Goal: Task Accomplishment & Management: Complete application form

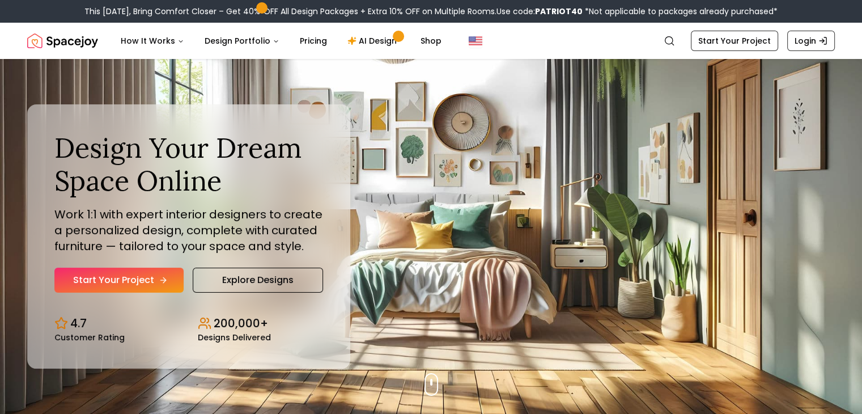
click at [127, 279] on link "Start Your Project" at bounding box center [118, 279] width 129 height 25
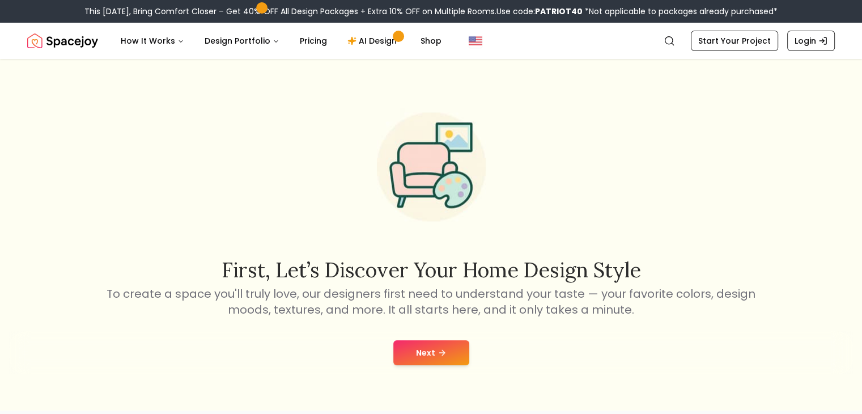
click at [422, 349] on button "Next" at bounding box center [431, 352] width 76 height 25
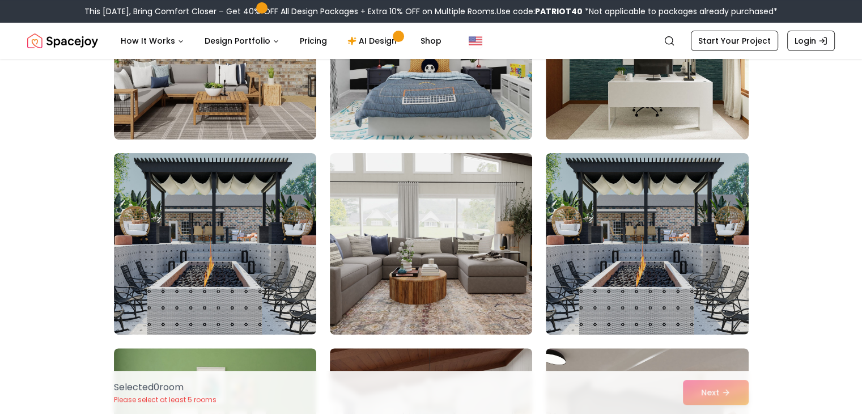
scroll to position [195, 0]
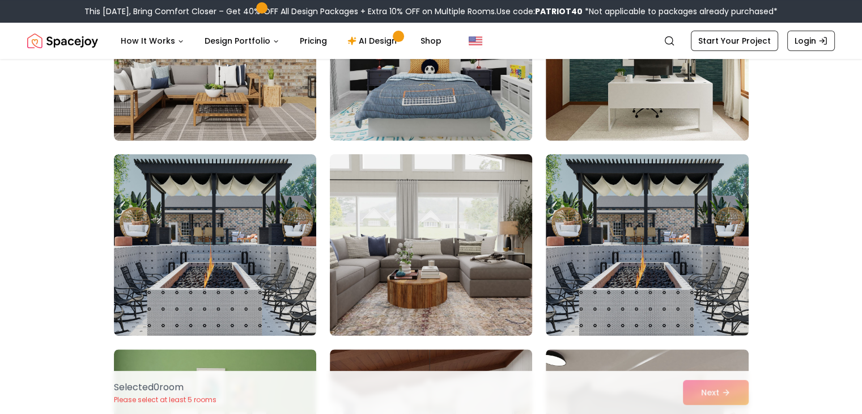
click at [467, 238] on img at bounding box center [431, 245] width 212 height 190
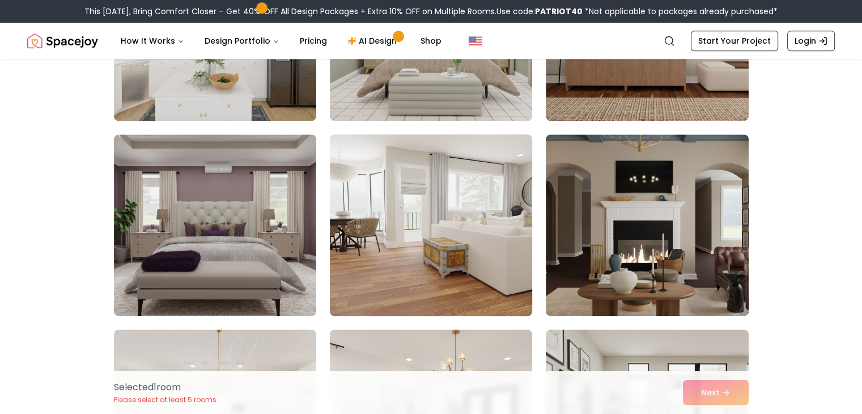
scroll to position [995, 0]
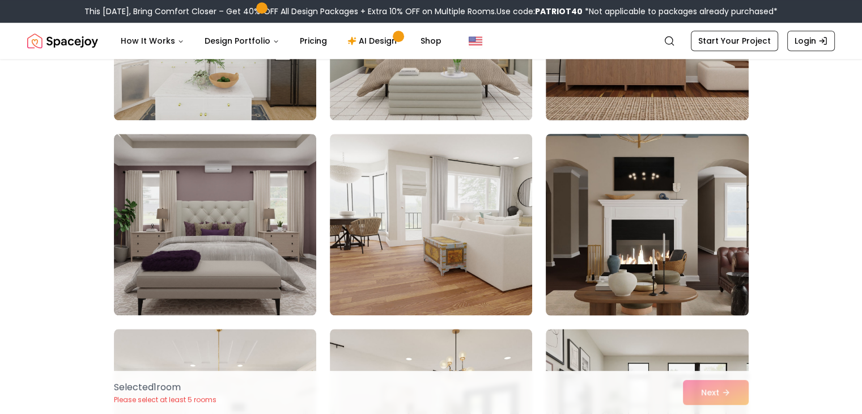
click at [639, 235] on img at bounding box center [646, 224] width 212 height 190
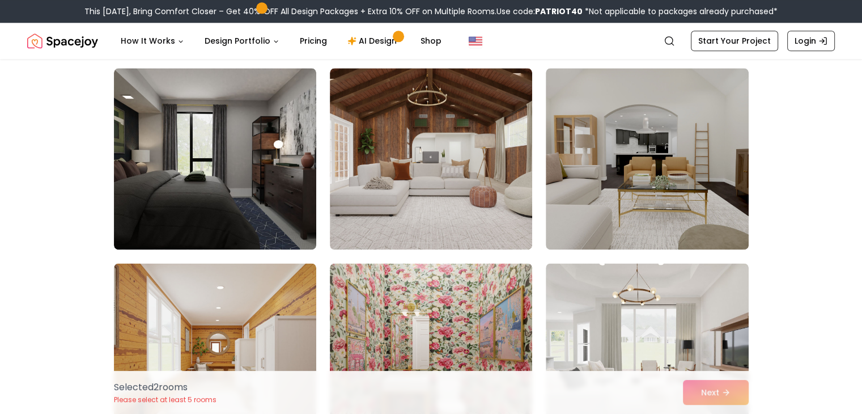
scroll to position [1451, 0]
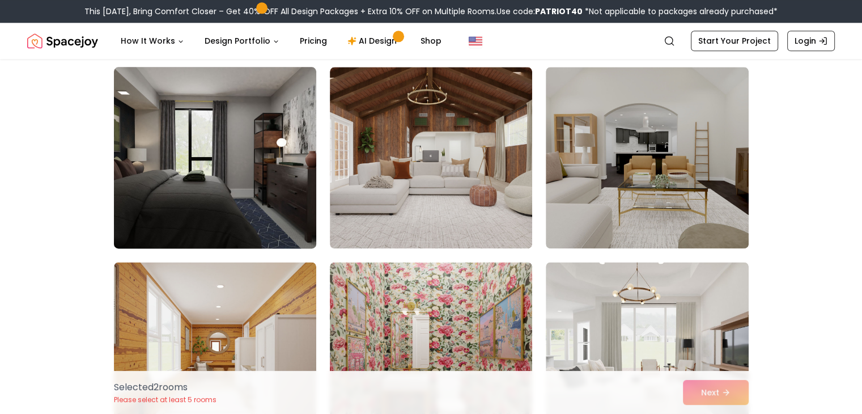
click at [255, 192] on img at bounding box center [215, 157] width 212 height 190
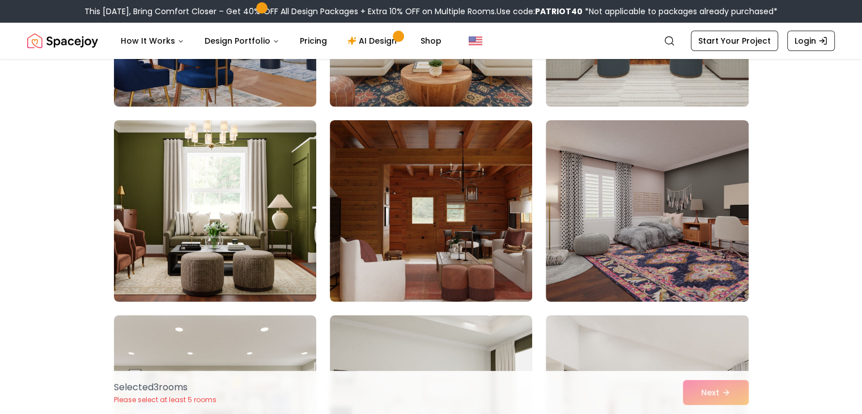
scroll to position [4312, 0]
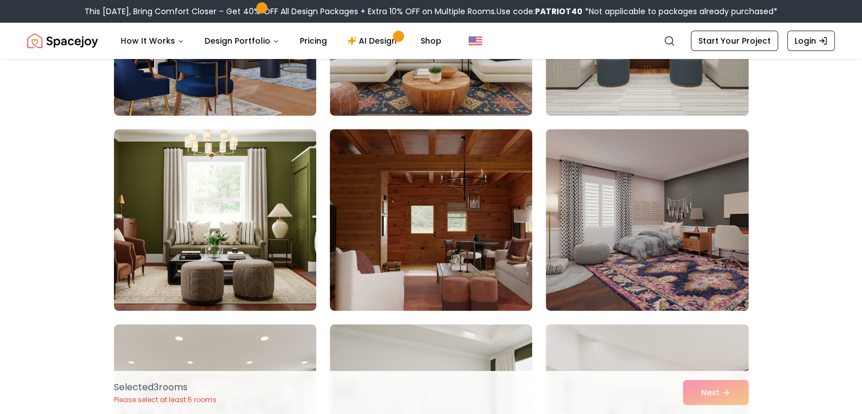
click at [430, 231] on img at bounding box center [431, 220] width 212 height 190
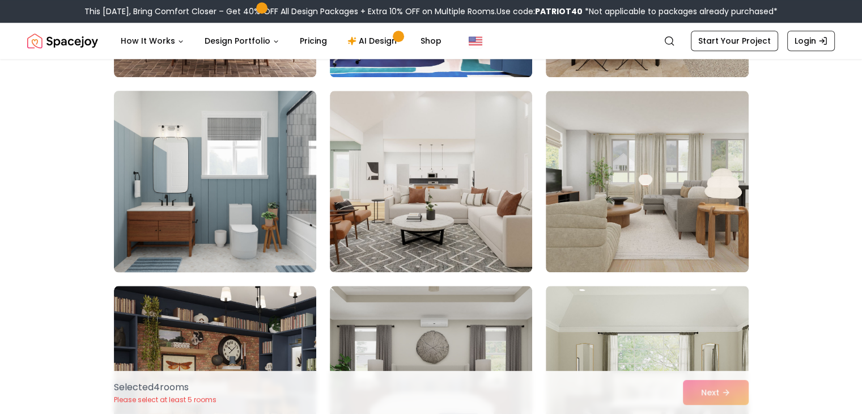
scroll to position [5521, 0]
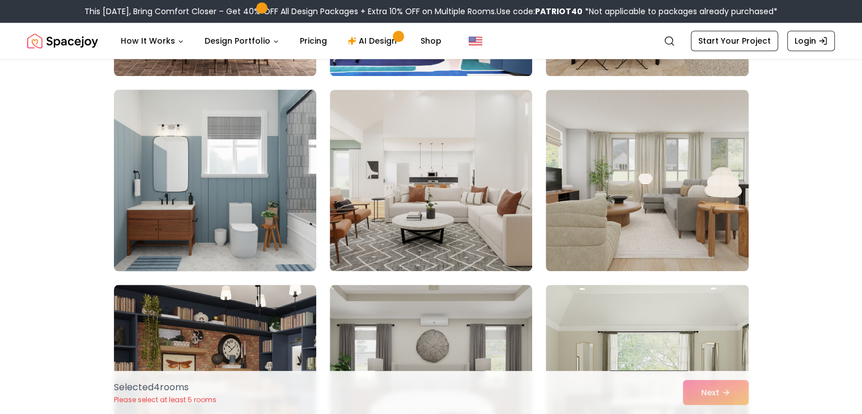
click at [250, 219] on img at bounding box center [215, 180] width 212 height 190
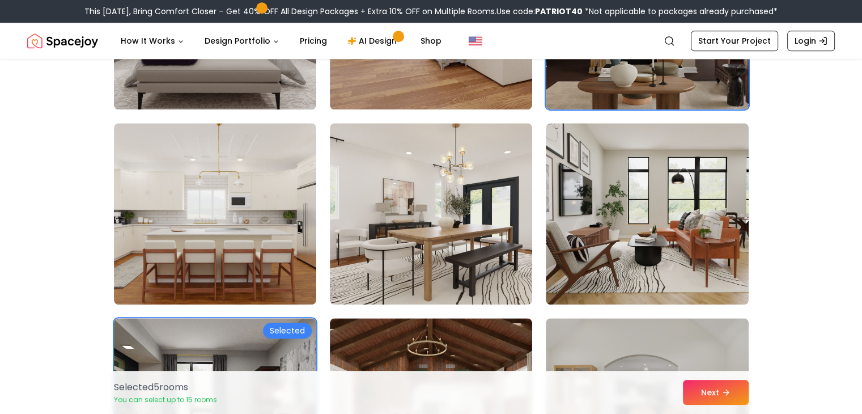
scroll to position [1201, 0]
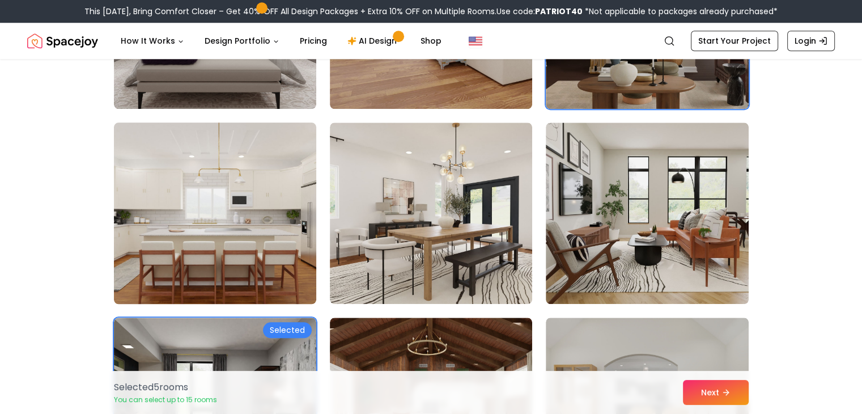
click at [240, 252] on img at bounding box center [215, 213] width 212 height 190
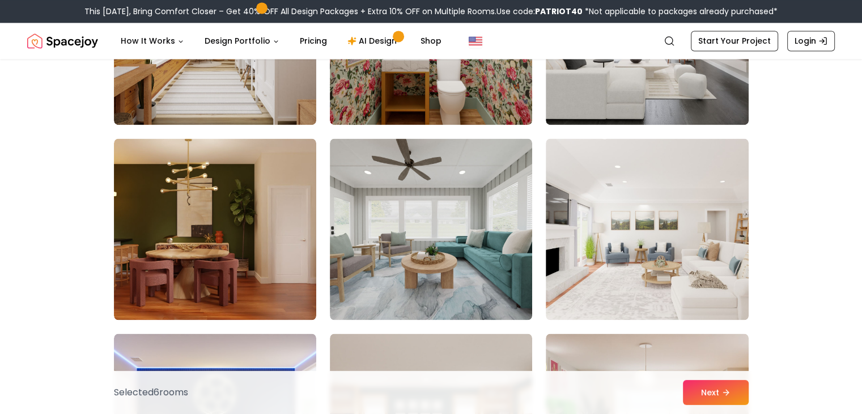
scroll to position [1776, 0]
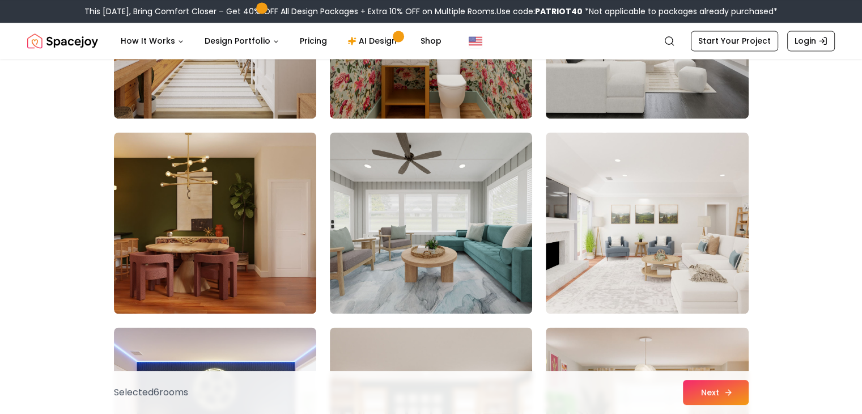
click at [718, 393] on button "Next" at bounding box center [716, 392] width 66 height 25
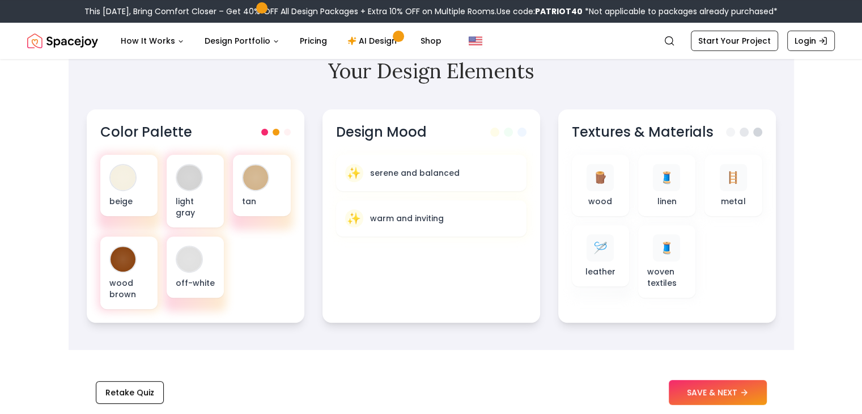
scroll to position [378, 0]
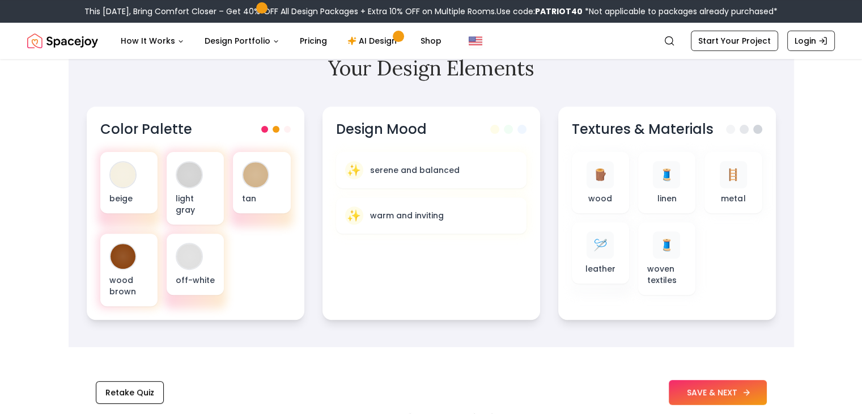
click at [719, 397] on button "SAVE & NEXT" at bounding box center [717, 392] width 98 height 25
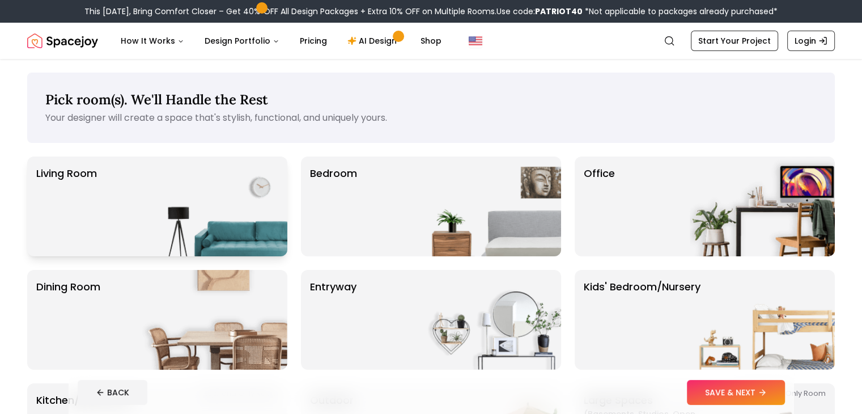
click at [208, 207] on img at bounding box center [214, 206] width 145 height 100
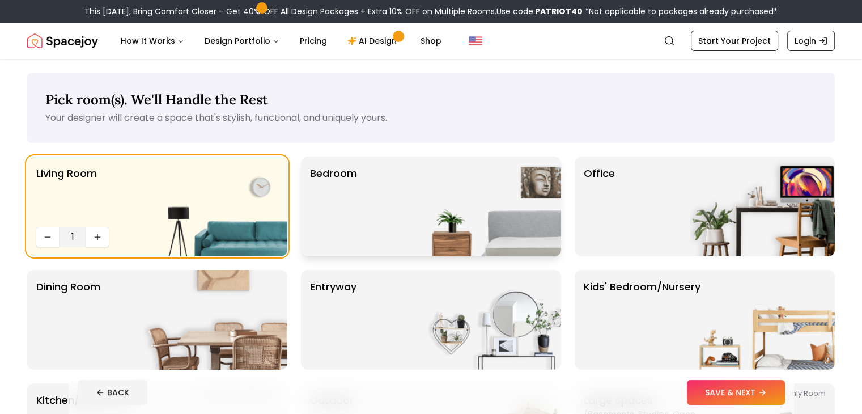
click at [430, 227] on img at bounding box center [488, 206] width 145 height 100
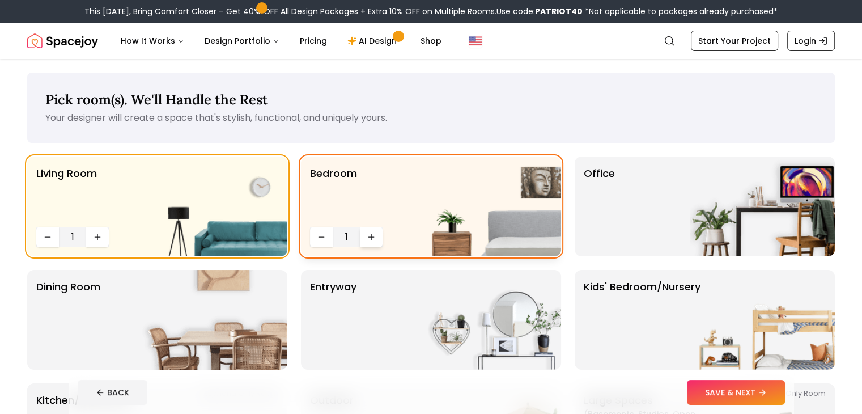
click at [373, 236] on icon "Increase quantity" at bounding box center [371, 236] width 9 height 9
click at [322, 237] on icon "Decrease quantity" at bounding box center [320, 237] width 5 height 0
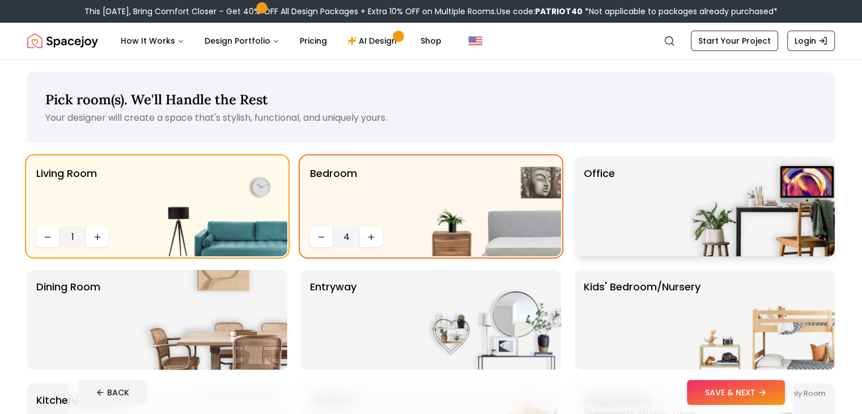
click at [659, 220] on div "Office" at bounding box center [704, 206] width 260 height 100
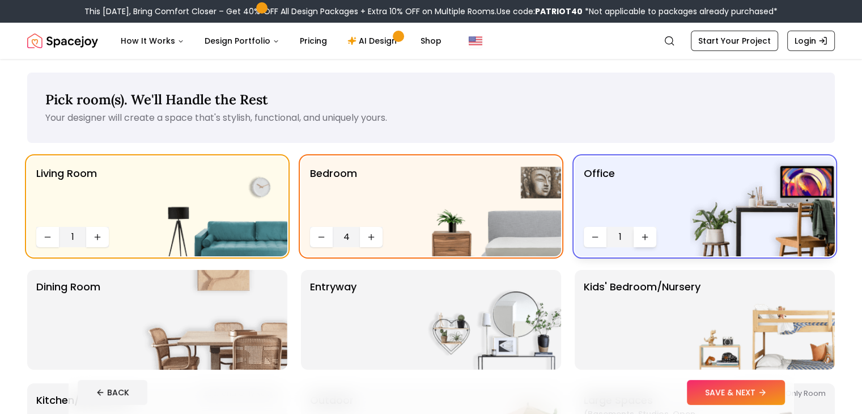
click at [647, 234] on icon "Increase quantity" at bounding box center [644, 236] width 9 height 9
click at [596, 238] on icon "Decrease quantity" at bounding box center [594, 236] width 9 height 9
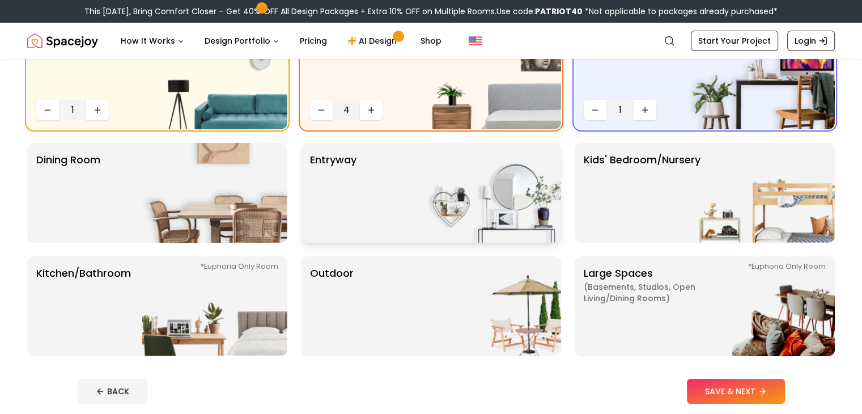
scroll to position [143, 0]
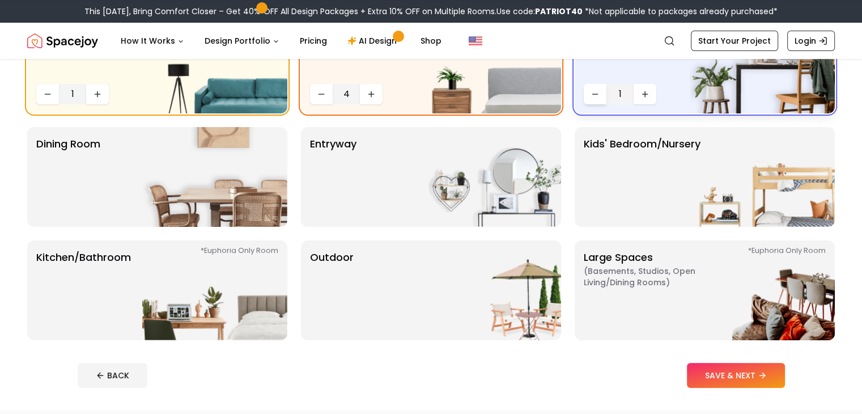
click at [597, 92] on icon "Decrease quantity" at bounding box center [594, 94] width 9 height 9
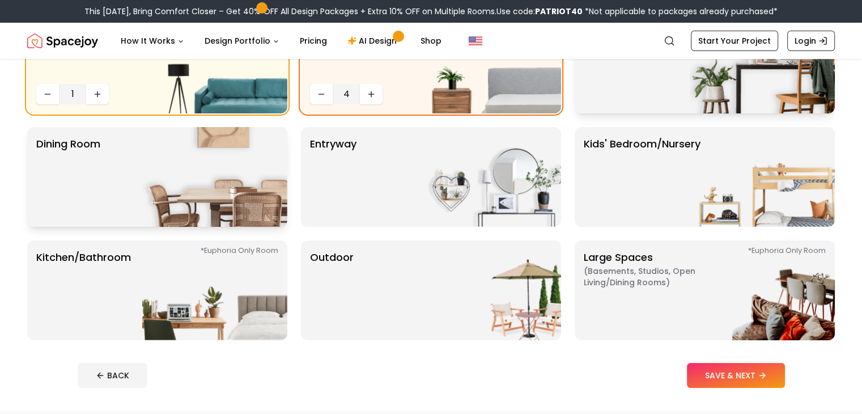
click at [135, 190] on div "Dining Room" at bounding box center [157, 177] width 260 height 100
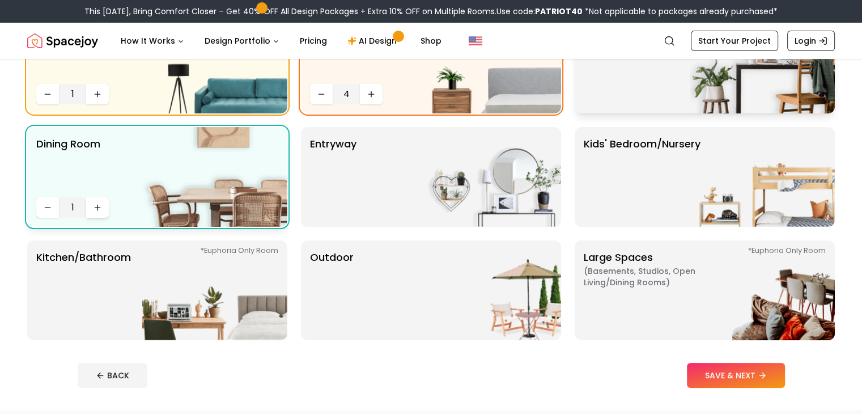
click at [104, 207] on button "Increase quantity" at bounding box center [97, 207] width 23 height 20
click at [389, 195] on div "entryway" at bounding box center [431, 177] width 260 height 100
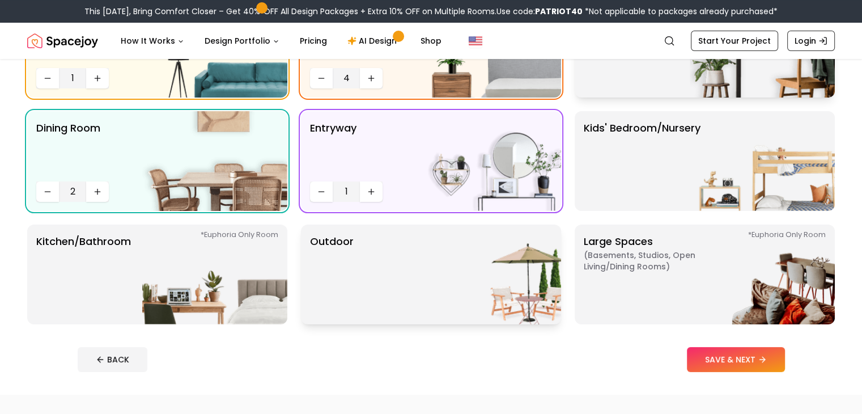
scroll to position [160, 0]
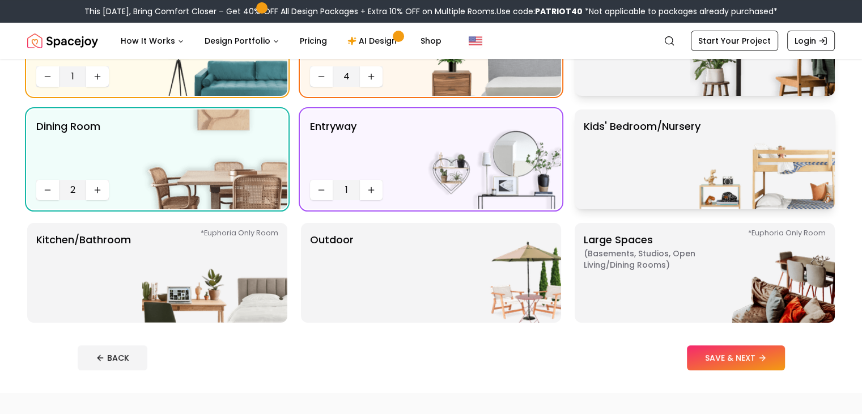
click at [611, 186] on p "Kids' Bedroom/Nursery" at bounding box center [641, 159] width 117 height 82
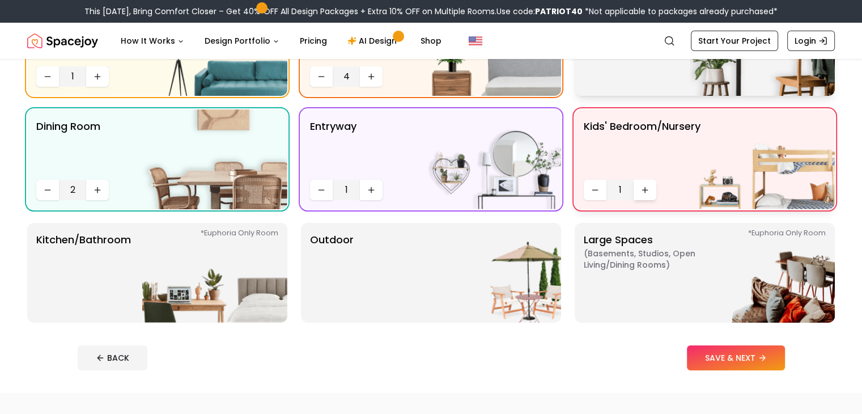
click at [641, 188] on icon "Increase quantity" at bounding box center [644, 189] width 9 height 9
click at [591, 185] on icon "Decrease quantity" at bounding box center [594, 189] width 9 height 9
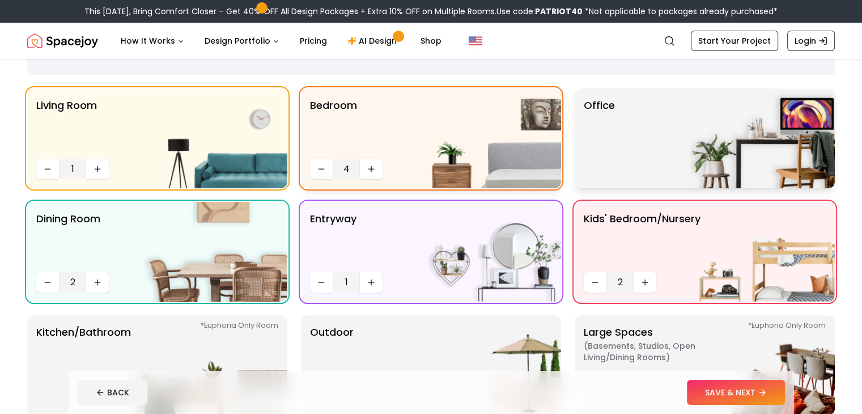
scroll to position [0, 0]
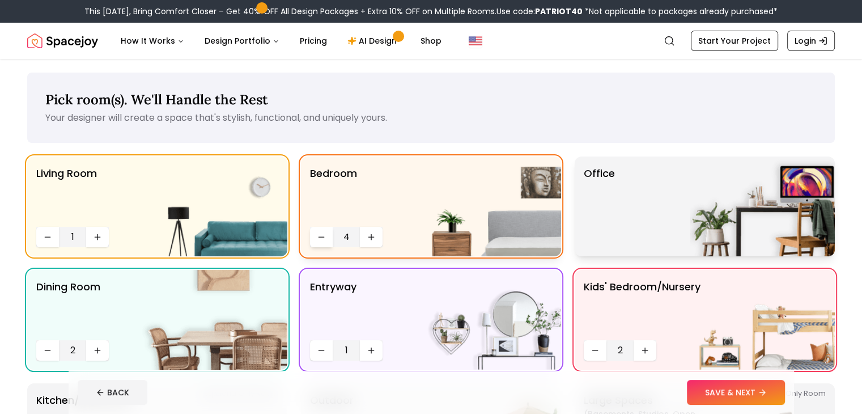
click at [326, 233] on button "Decrease quantity" at bounding box center [321, 237] width 23 height 20
click at [325, 233] on icon "Decrease quantity" at bounding box center [321, 236] width 9 height 9
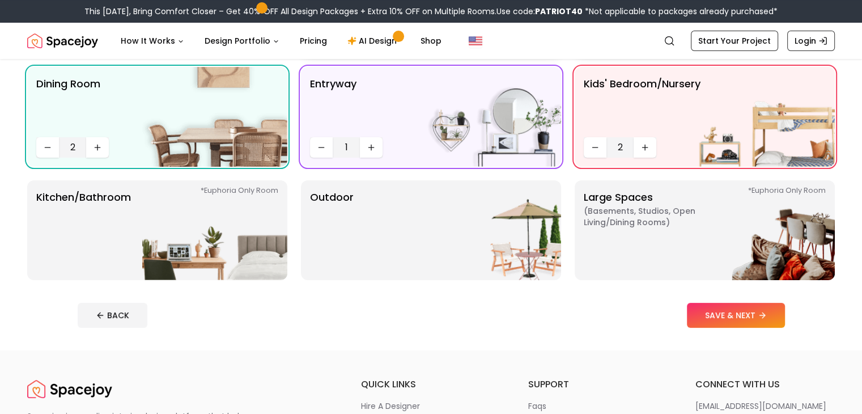
scroll to position [233, 0]
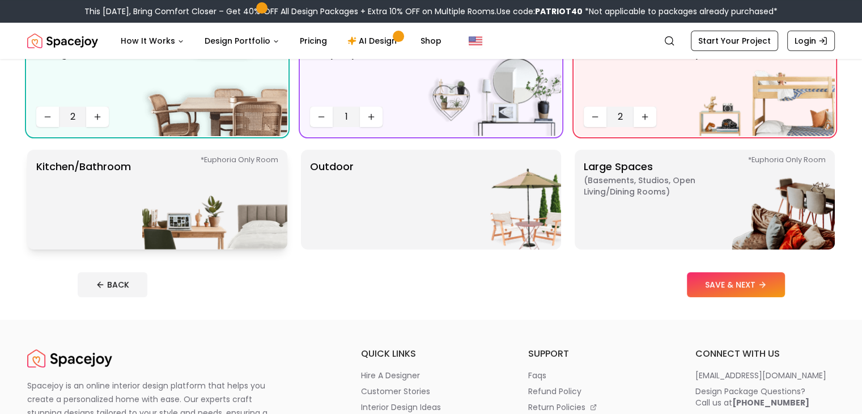
click at [156, 193] on img at bounding box center [214, 200] width 145 height 100
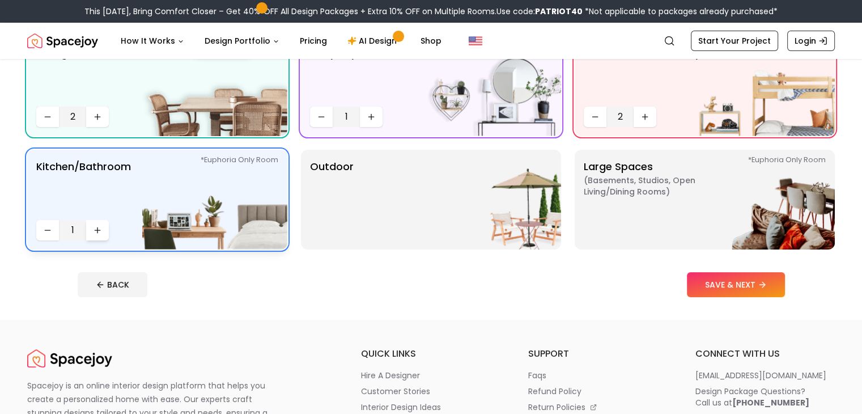
click at [97, 231] on icon "Increase quantity" at bounding box center [97, 229] width 9 height 9
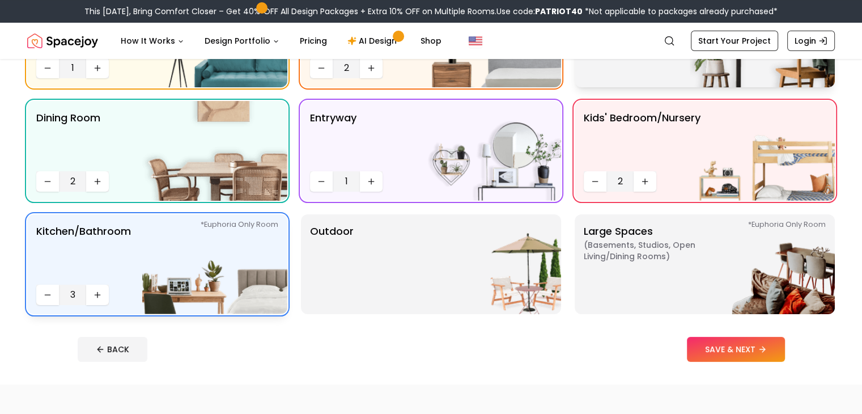
scroll to position [169, 0]
click at [51, 294] on icon "Decrease quantity" at bounding box center [47, 293] width 9 height 9
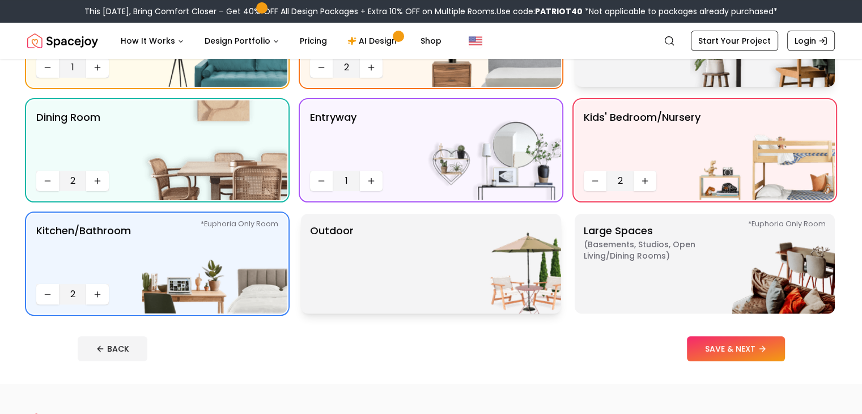
drag, startPoint x: 421, startPoint y: 284, endPoint x: 340, endPoint y: 276, distance: 82.0
click at [340, 276] on p "Outdoor" at bounding box center [332, 264] width 44 height 82
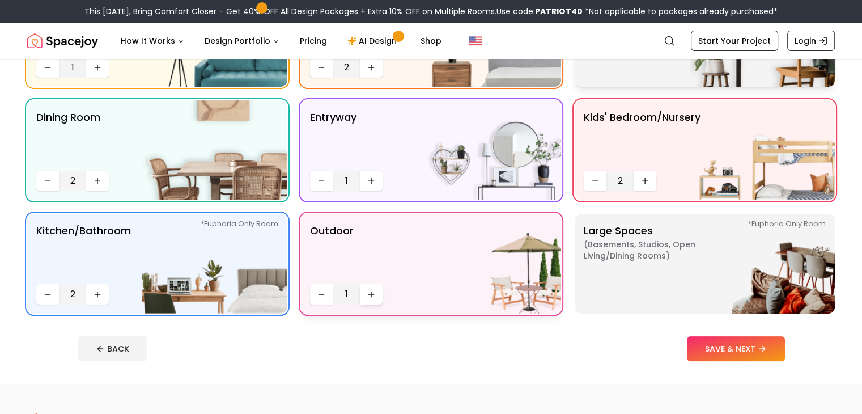
click at [376, 294] on button "Increase quantity" at bounding box center [371, 294] width 23 height 20
click at [313, 295] on button "Decrease quantity" at bounding box center [321, 294] width 23 height 20
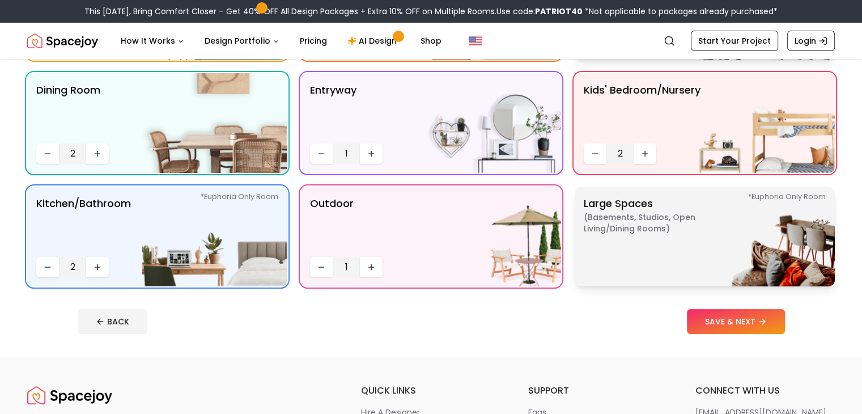
scroll to position [199, 0]
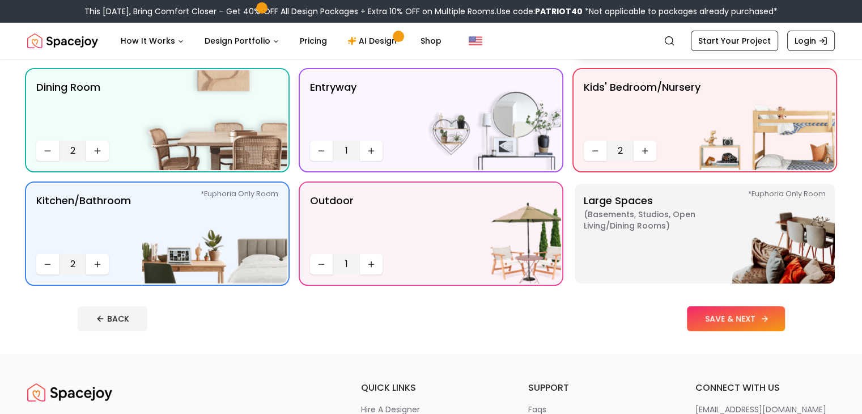
click at [785, 320] on button "SAVE & NEXT" at bounding box center [736, 318] width 98 height 25
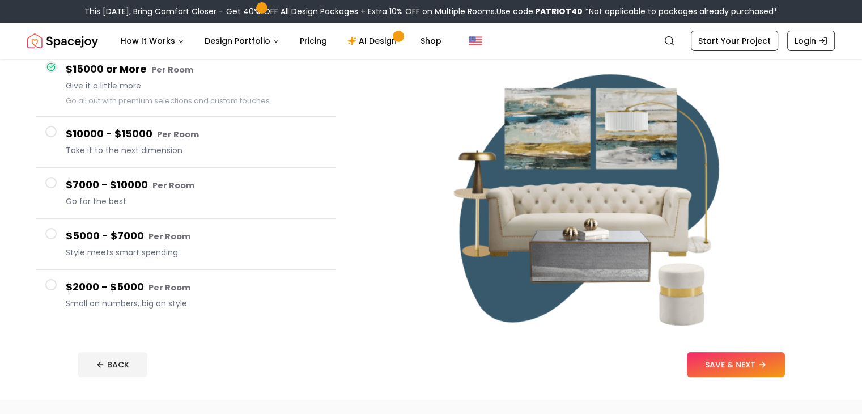
scroll to position [112, 0]
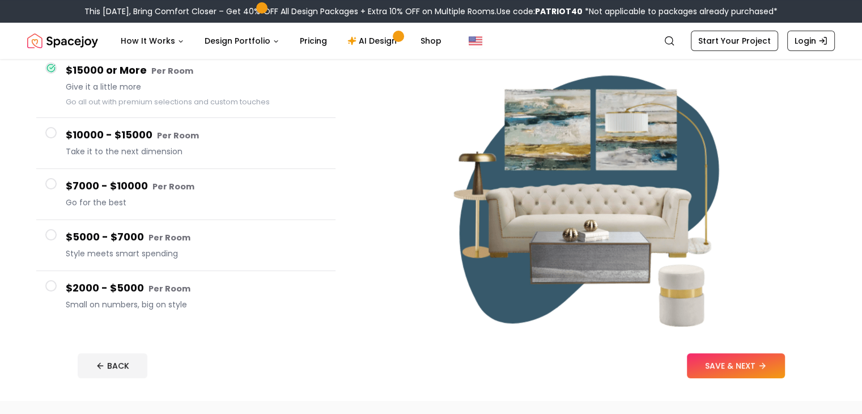
click at [55, 185] on span at bounding box center [50, 183] width 11 height 11
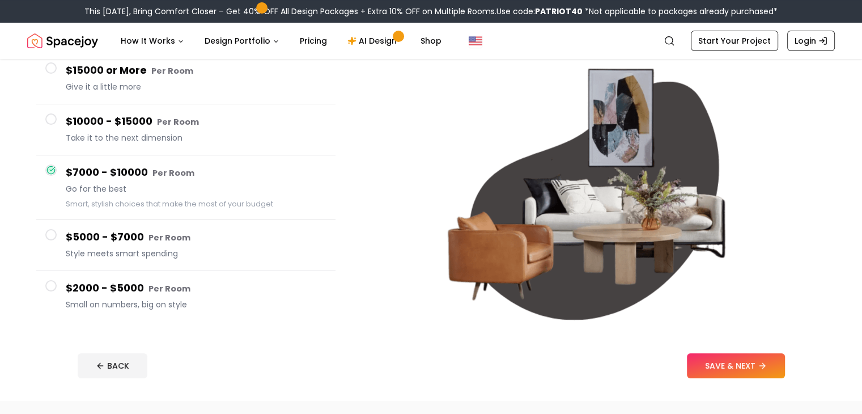
click at [56, 239] on button "$5000 - $7000 Per Room Style meets smart spending" at bounding box center [185, 245] width 299 height 51
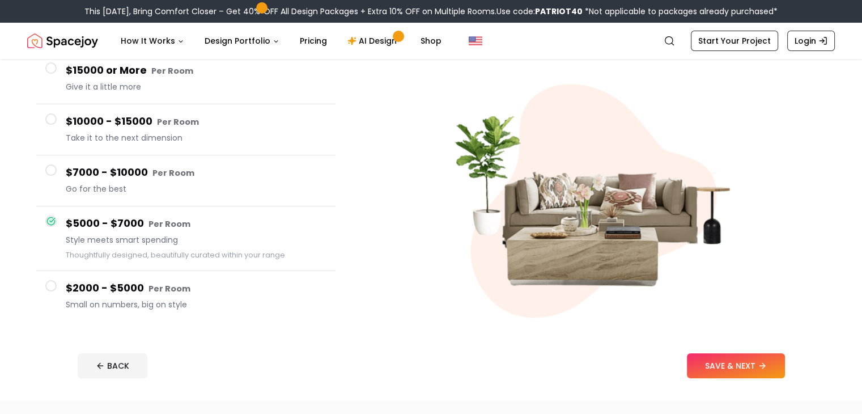
click at [52, 283] on span at bounding box center [50, 285] width 11 height 11
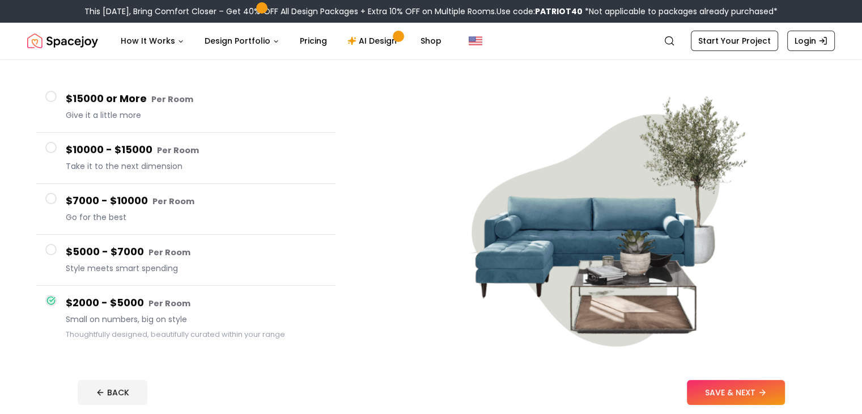
scroll to position [82, 0]
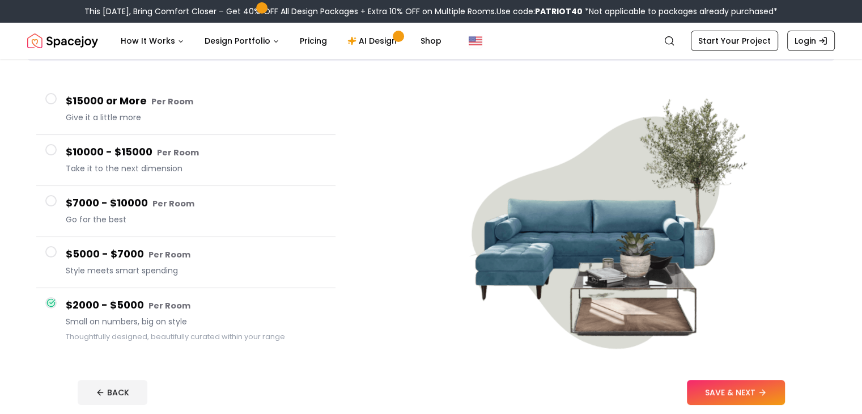
click at [46, 198] on span at bounding box center [50, 200] width 11 height 11
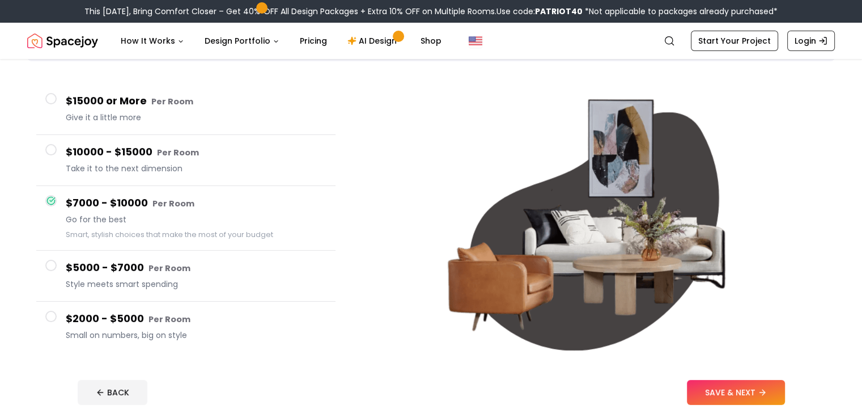
click at [53, 154] on span at bounding box center [50, 149] width 11 height 11
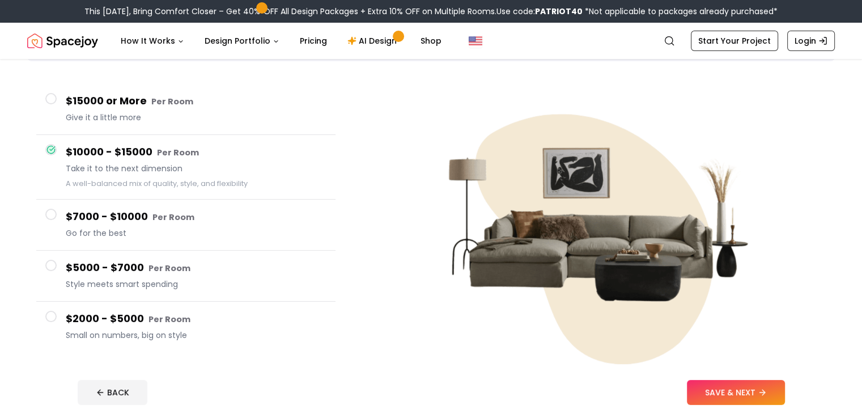
click at [52, 109] on button "$15000 or More Per Room Give it a little more" at bounding box center [185, 109] width 299 height 51
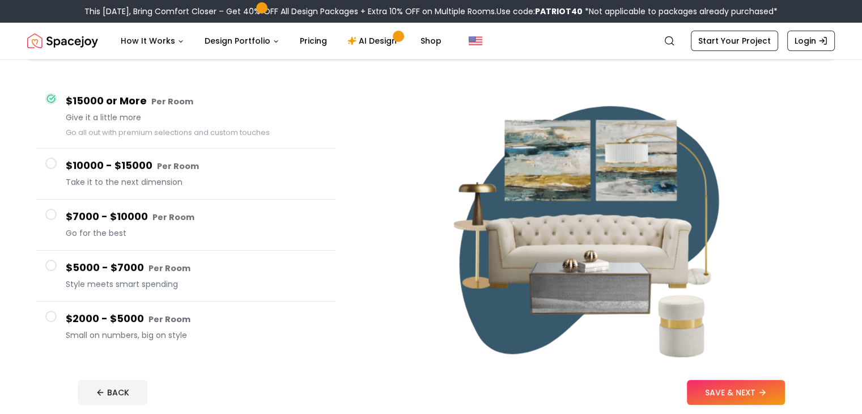
click at [55, 263] on span at bounding box center [50, 264] width 11 height 11
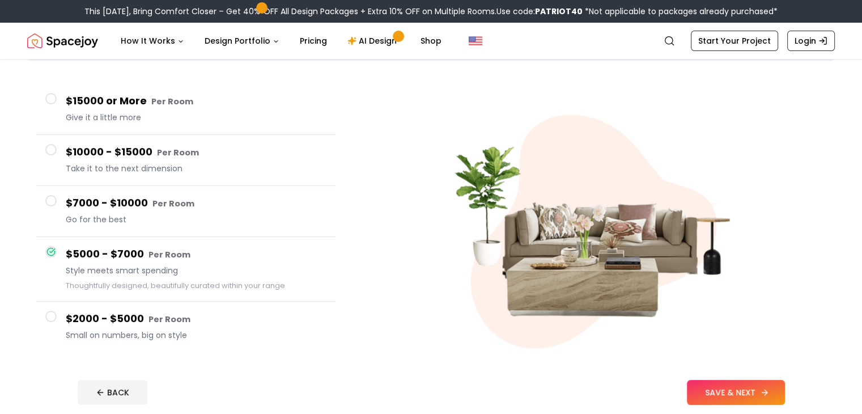
click at [784, 395] on button "SAVE & NEXT" at bounding box center [736, 392] width 98 height 25
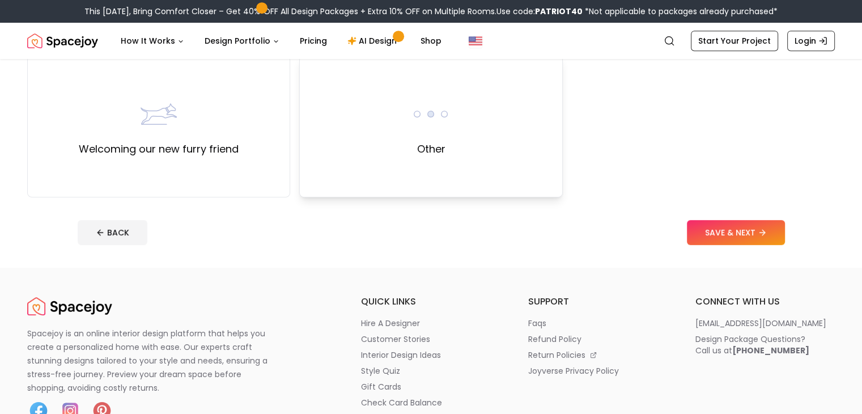
scroll to position [555, 0]
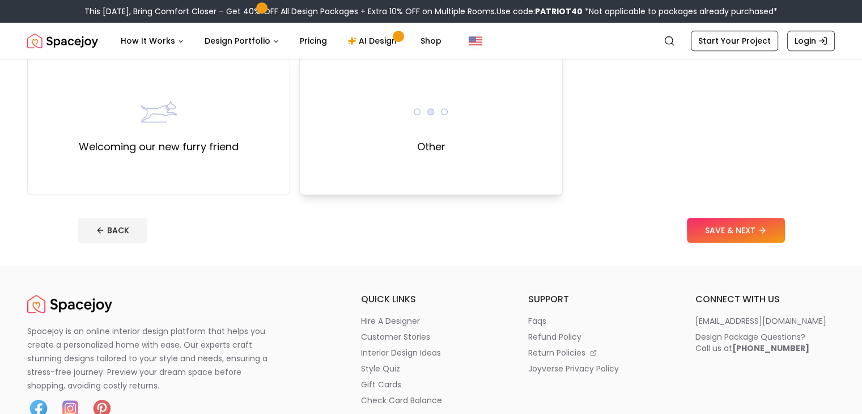
click at [447, 142] on div "Other" at bounding box center [430, 123] width 36 height 61
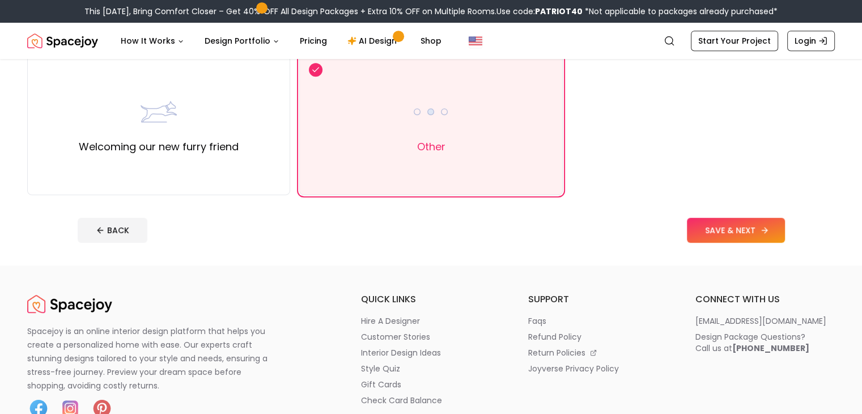
click at [784, 220] on button "SAVE & NEXT" at bounding box center [736, 230] width 98 height 25
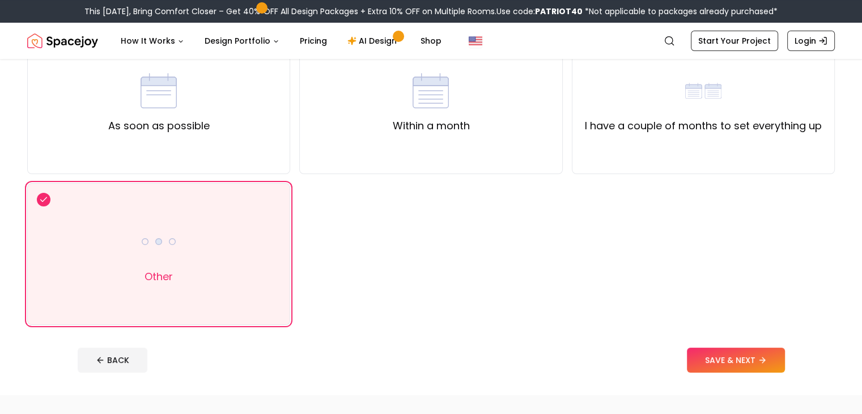
scroll to position [126, 0]
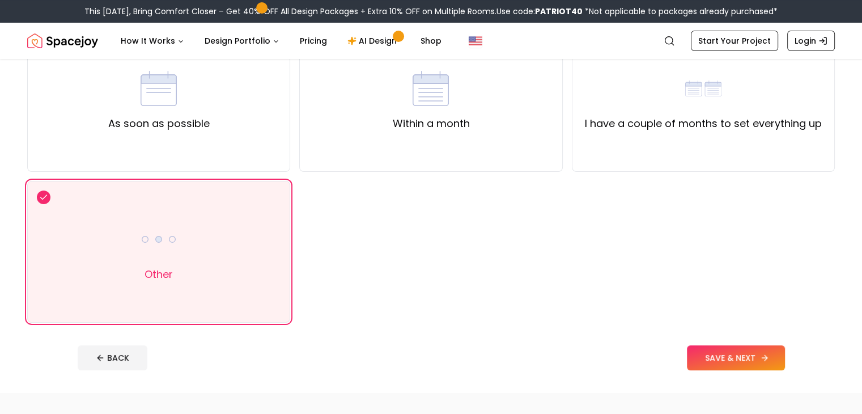
click at [755, 356] on button "SAVE & NEXT" at bounding box center [736, 357] width 98 height 25
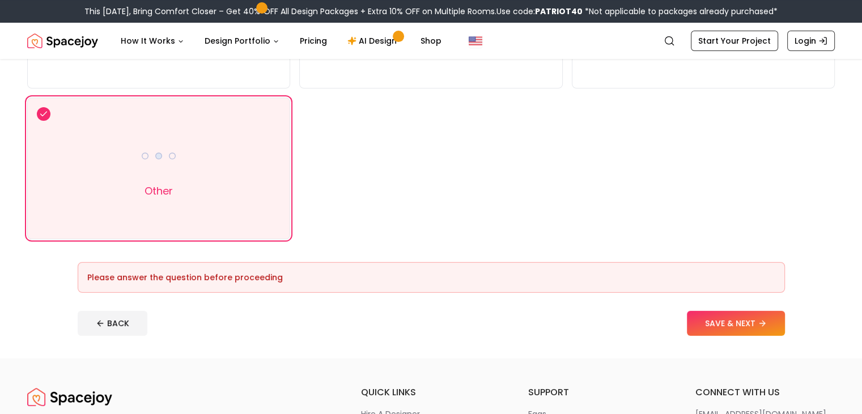
scroll to position [215, 0]
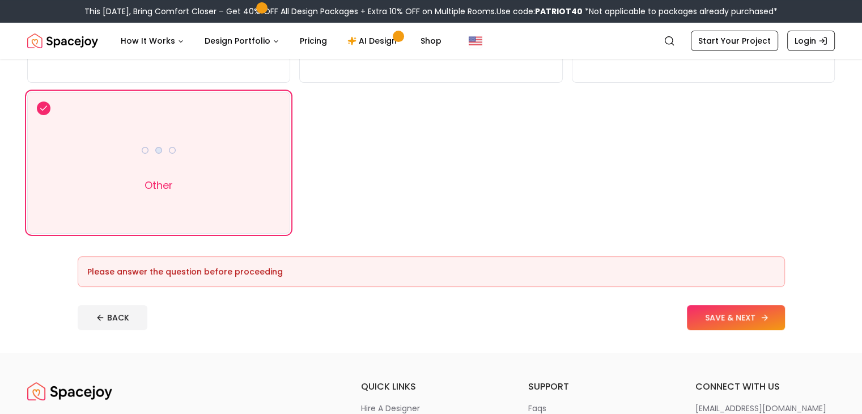
click at [752, 316] on button "SAVE & NEXT" at bounding box center [736, 317] width 98 height 25
click at [770, 310] on button "SAVE & NEXT" at bounding box center [736, 317] width 98 height 25
click at [170, 155] on img at bounding box center [158, 150] width 36 height 36
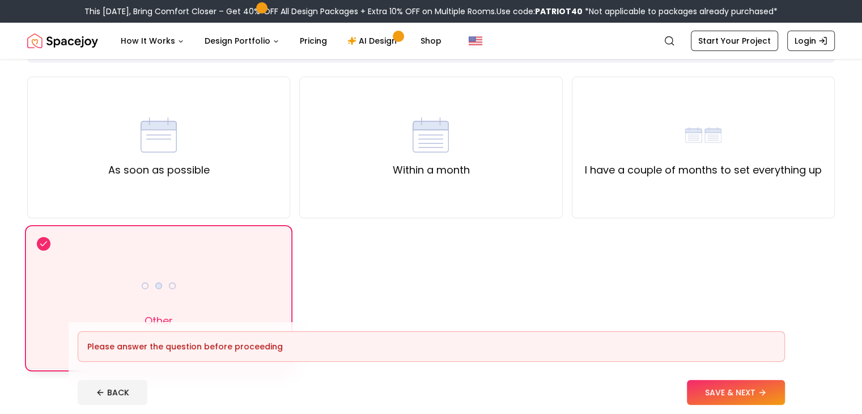
scroll to position [65, 0]
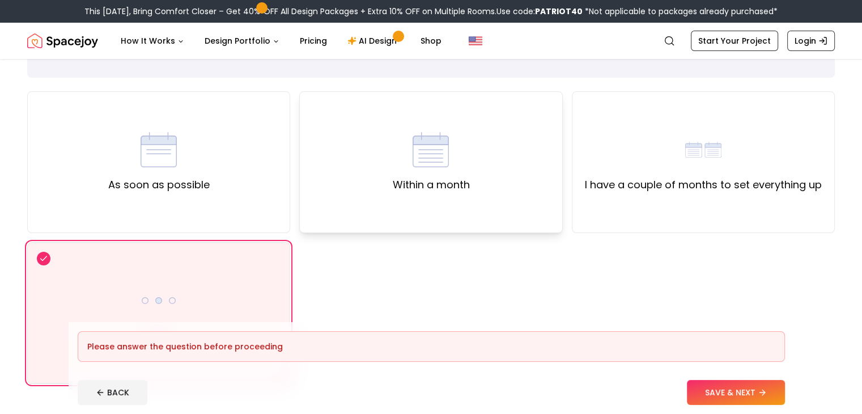
click at [450, 204] on div "Within a month" at bounding box center [430, 162] width 263 height 142
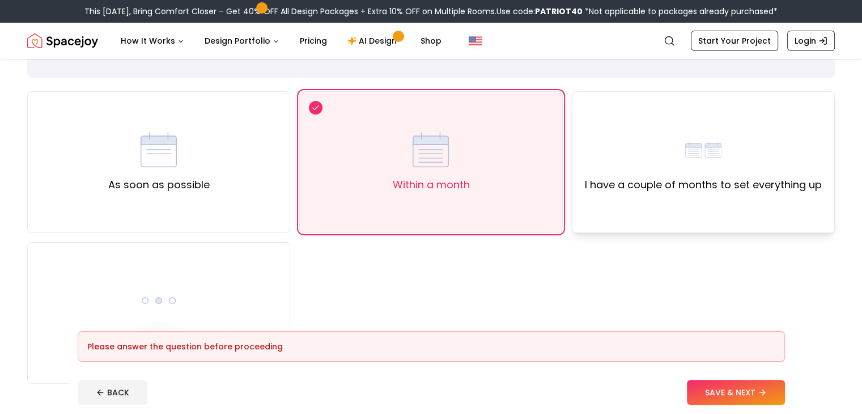
click at [657, 217] on div "I have a couple of months to set everything up" at bounding box center [703, 162] width 263 height 142
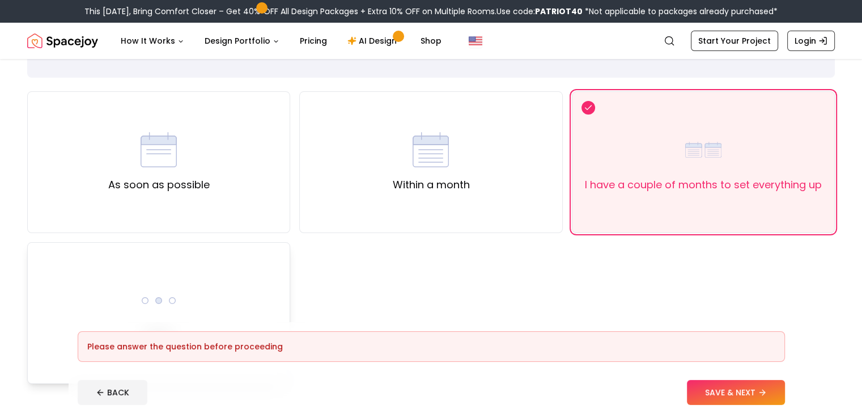
click at [227, 291] on div "Other" at bounding box center [158, 313] width 263 height 142
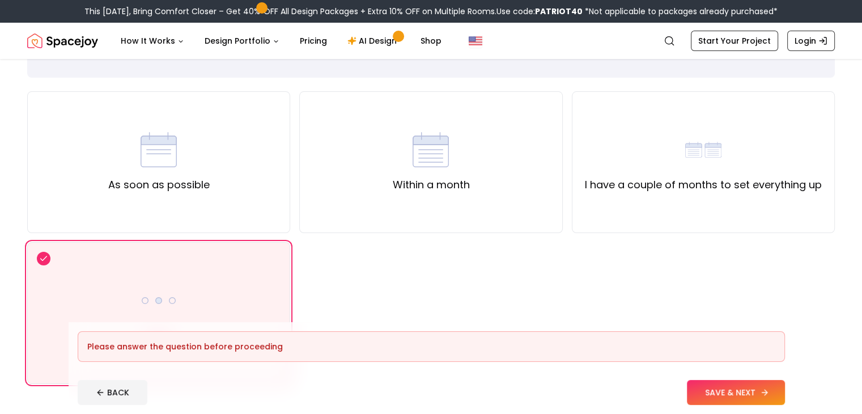
click at [751, 386] on button "SAVE & NEXT" at bounding box center [736, 392] width 98 height 25
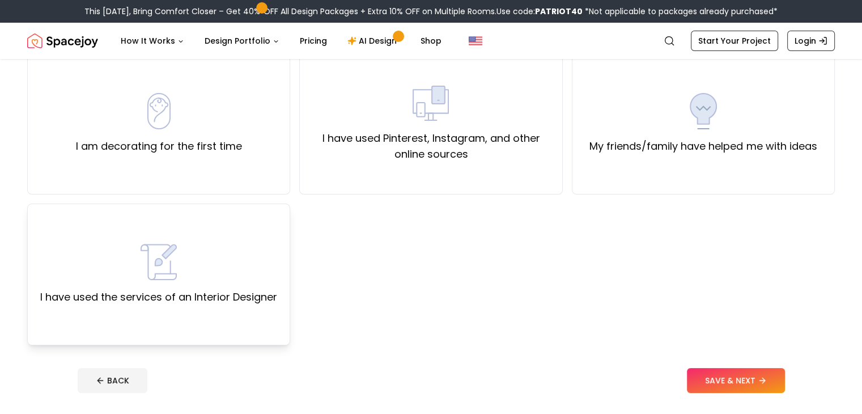
scroll to position [79, 0]
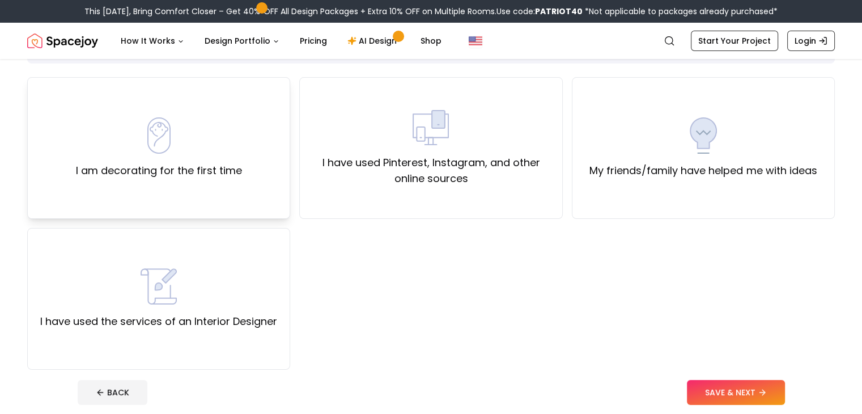
click at [237, 199] on div "I am decorating for the first time" at bounding box center [158, 148] width 263 height 142
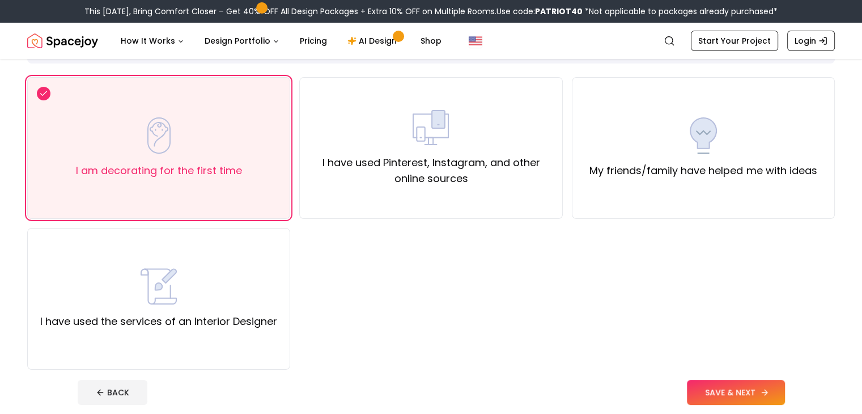
click at [779, 386] on button "SAVE & NEXT" at bounding box center [736, 392] width 98 height 25
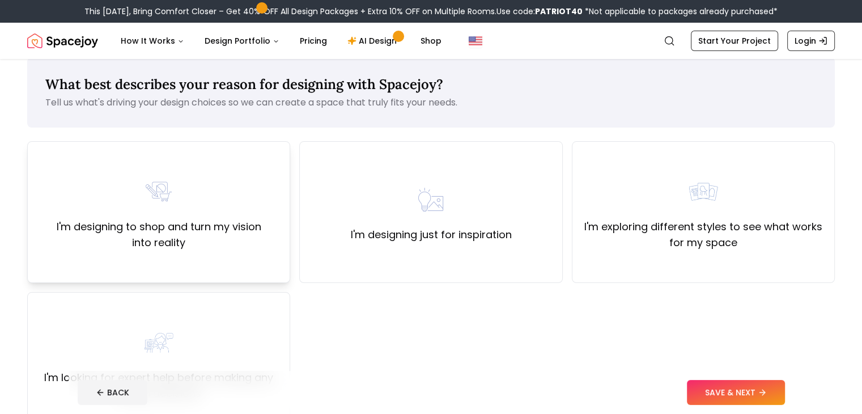
scroll to position [16, 0]
click at [231, 254] on div "I'm designing to shop and turn my vision into reality" at bounding box center [158, 211] width 263 height 142
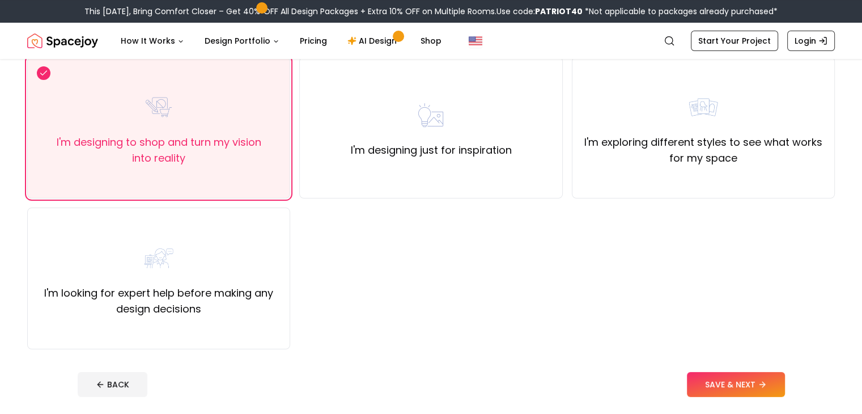
scroll to position [100, 0]
click at [696, 146] on label "I'm exploring different styles to see what works for my space" at bounding box center [703, 150] width 244 height 32
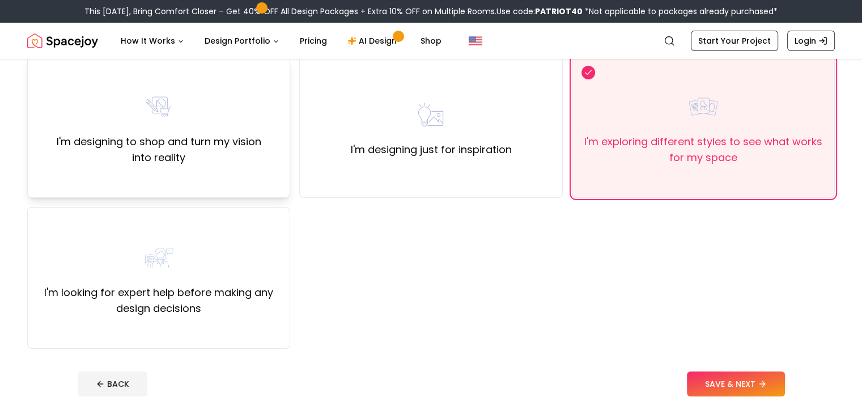
click at [161, 134] on label "I'm designing to shop and turn my vision into reality" at bounding box center [159, 150] width 244 height 32
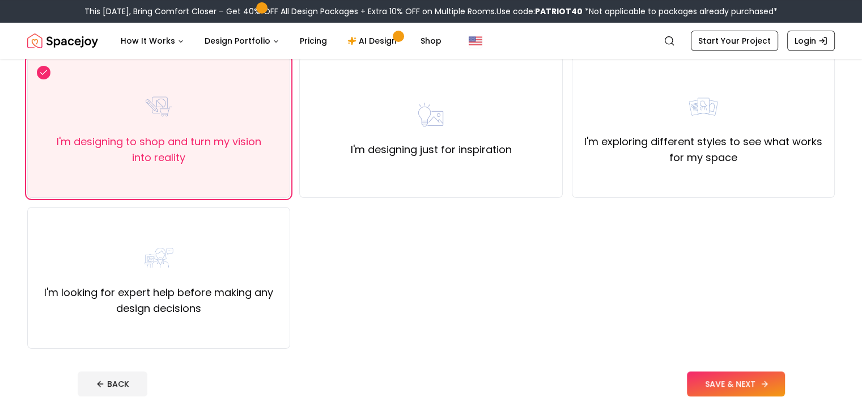
click at [743, 377] on button "SAVE & NEXT" at bounding box center [736, 383] width 98 height 25
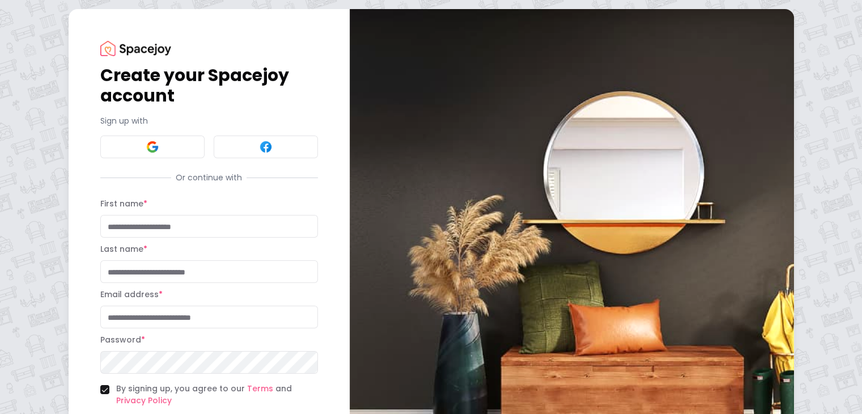
click at [139, 229] on input "First name *" at bounding box center [209, 226] width 218 height 23
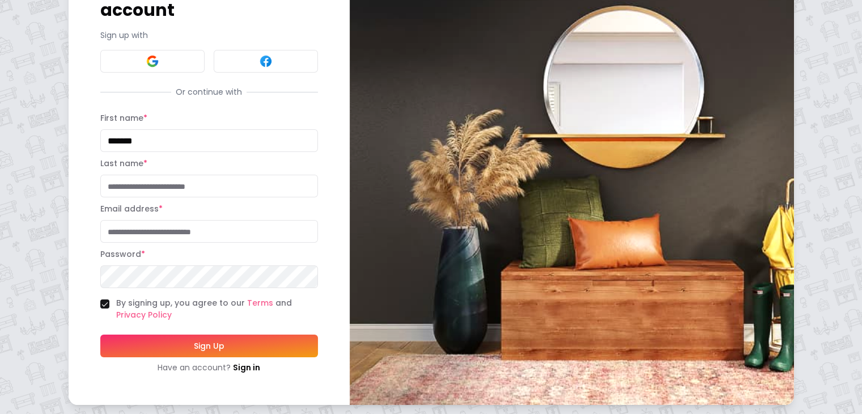
type input "*******"
click at [125, 188] on input "Last name *" at bounding box center [209, 185] width 218 height 23
type input "*******"
click at [100, 231] on input "Email address *" at bounding box center [209, 231] width 218 height 23
type input "**********"
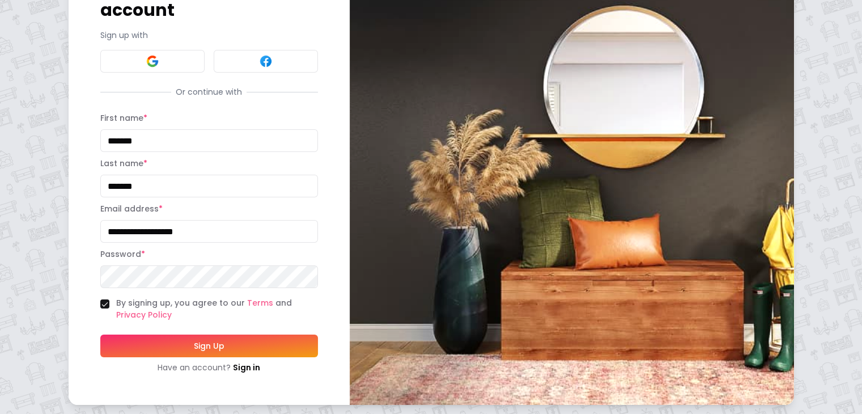
click at [100, 334] on button "Sign Up" at bounding box center [209, 345] width 218 height 23
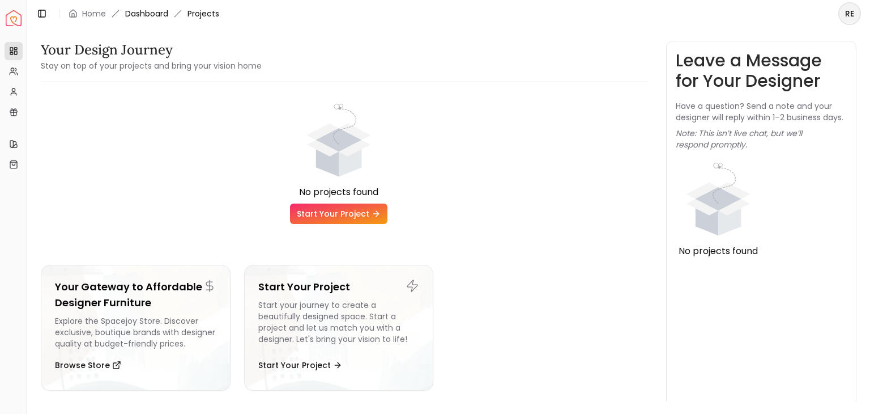
click at [153, 12] on link "Dashboard" at bounding box center [146, 13] width 43 height 11
click at [14, 70] on circle at bounding box center [12, 69] width 3 height 3
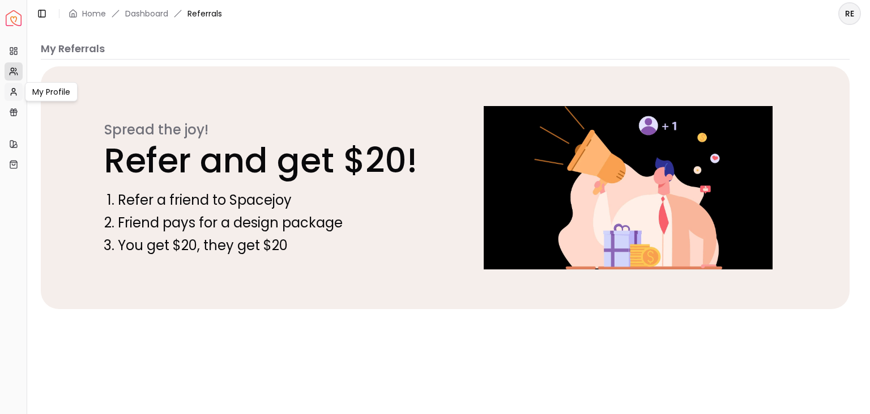
click at [16, 92] on icon at bounding box center [13, 91] width 9 height 9
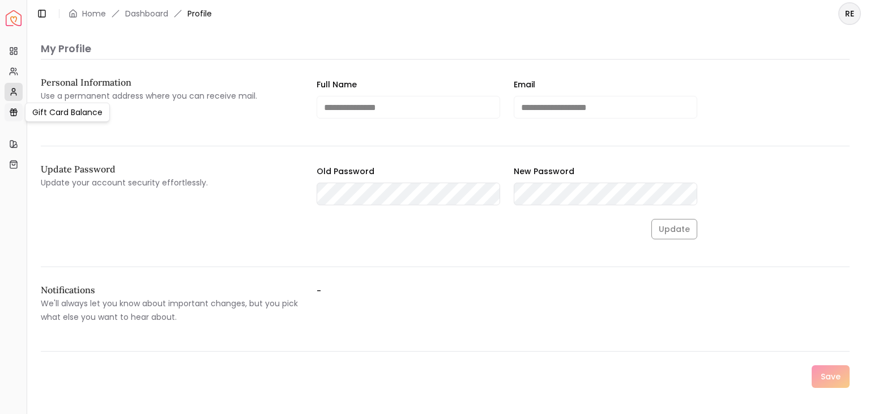
click at [18, 111] on icon at bounding box center [13, 112] width 9 height 9
